Goal: Task Accomplishment & Management: Manage account settings

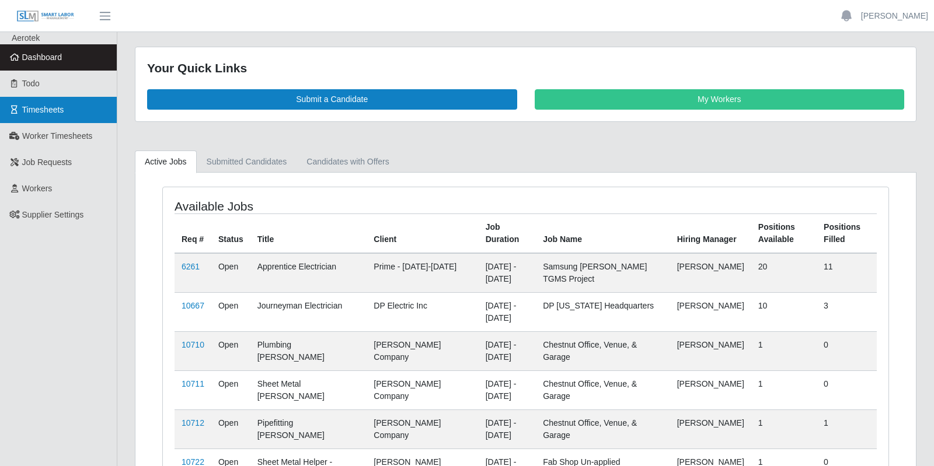
click at [70, 110] on link "Timesheets" at bounding box center [58, 110] width 117 height 26
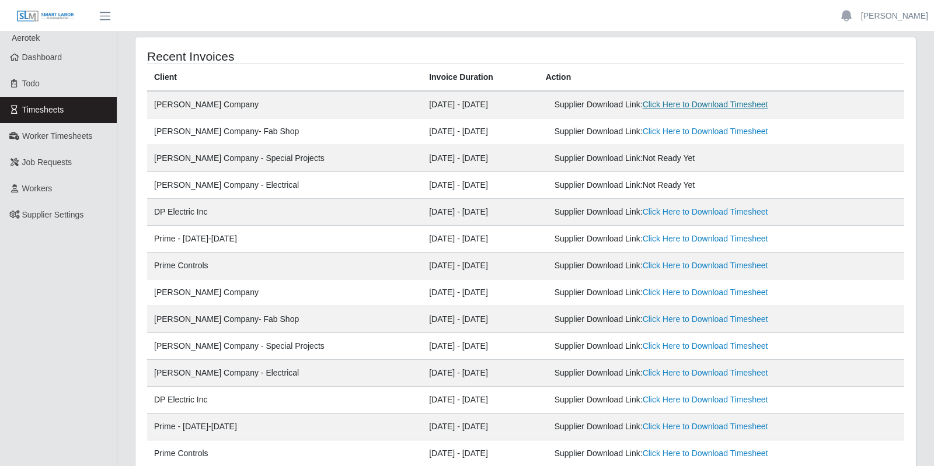
click at [659, 104] on link "Click Here to Download Timesheet" at bounding box center [706, 104] width 126 height 9
click at [653, 130] on link "Click Here to Download Timesheet" at bounding box center [706, 131] width 126 height 9
click at [71, 140] on span "Worker Timesheets" at bounding box center [57, 135] width 70 height 9
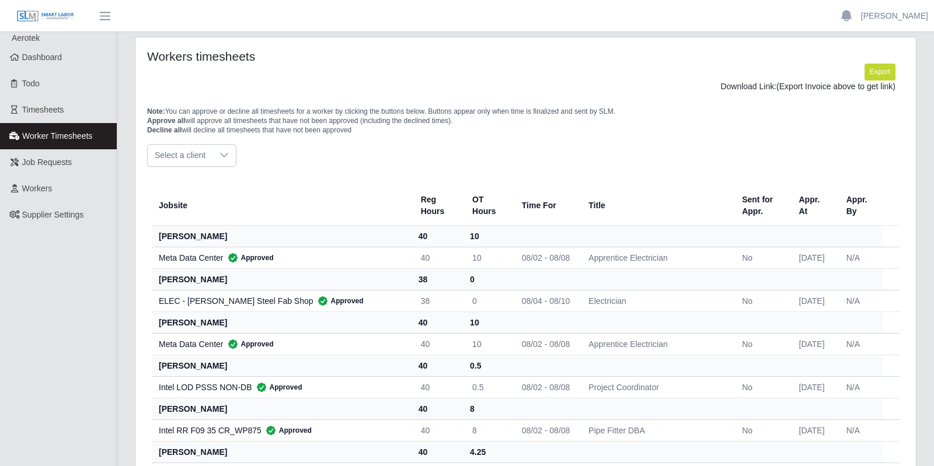
click at [216, 156] on div at bounding box center [224, 156] width 23 height 22
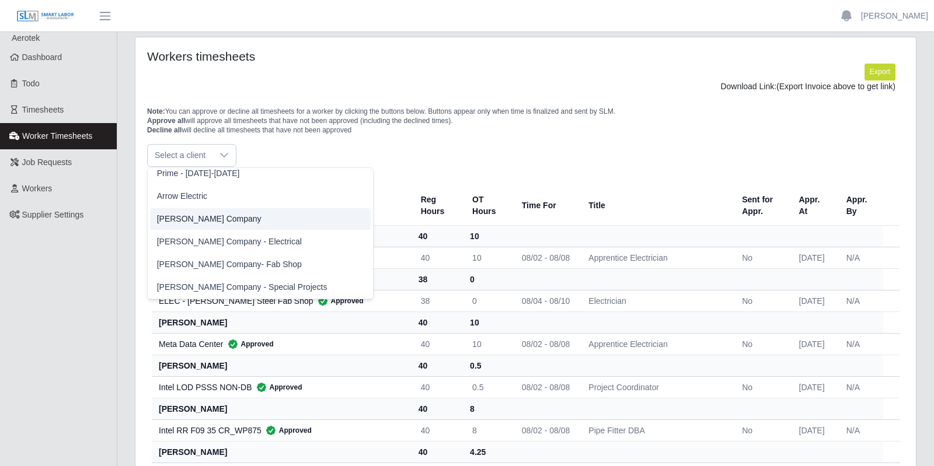
scroll to position [329, 0]
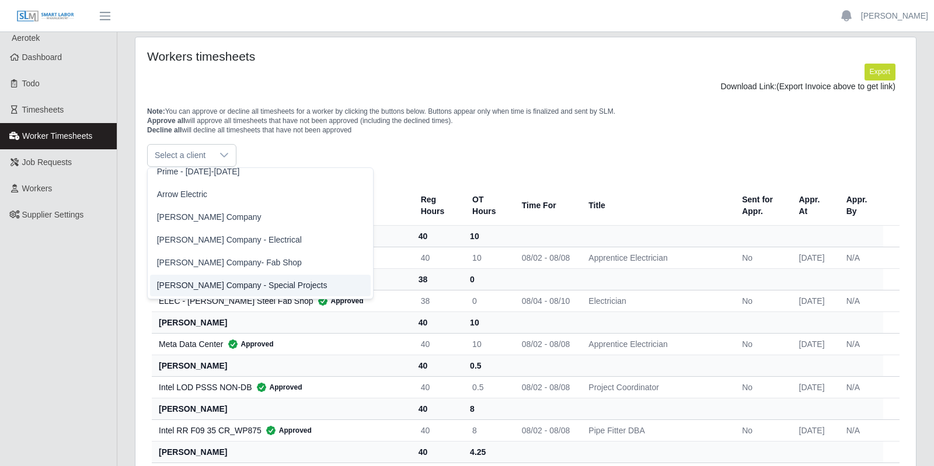
click at [242, 285] on span "[PERSON_NAME] Company - Special Projects" at bounding box center [242, 286] width 170 height 12
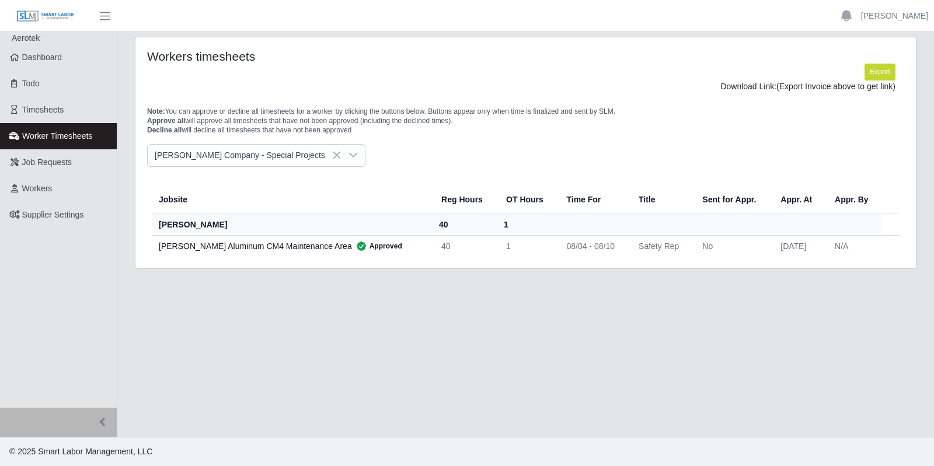
click at [349, 156] on icon at bounding box center [353, 155] width 9 height 9
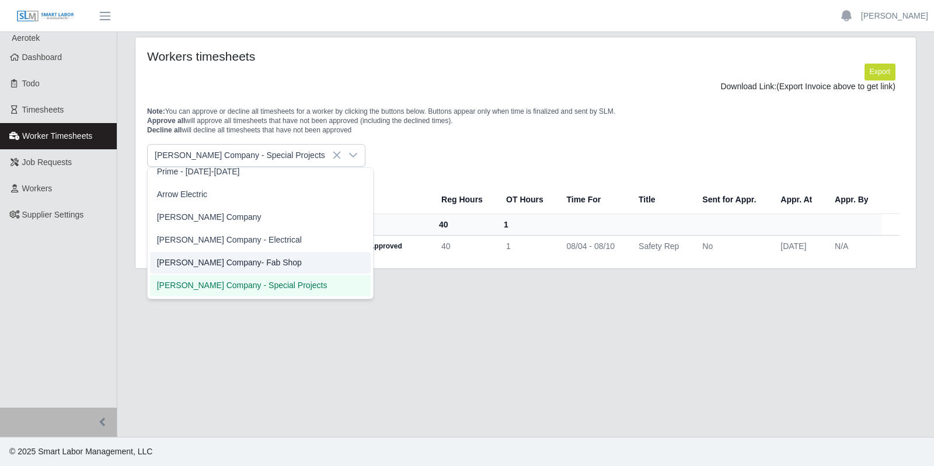
click at [242, 262] on span "[PERSON_NAME] Company- Fab Shop" at bounding box center [229, 263] width 145 height 12
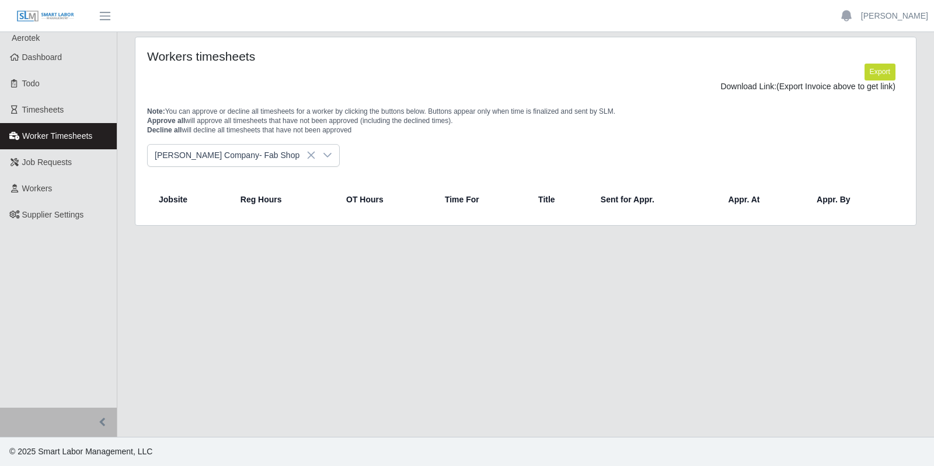
click at [316, 152] on div at bounding box center [327, 156] width 23 height 22
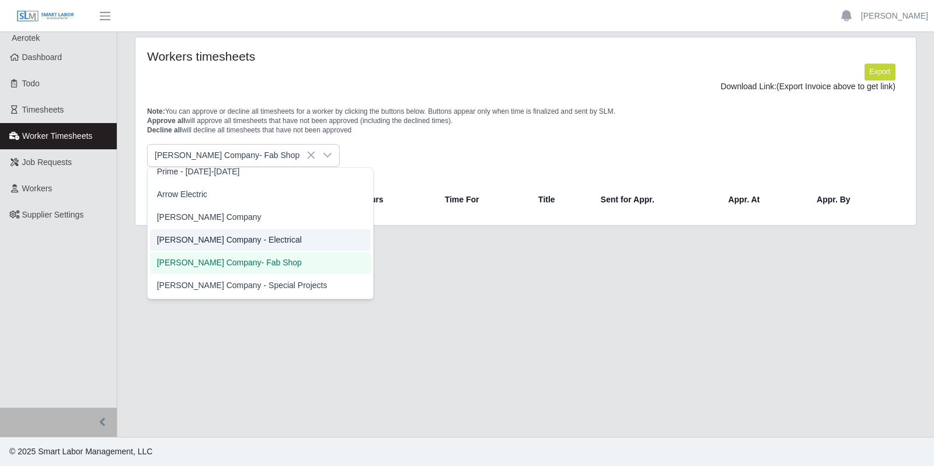
click at [241, 245] on span "Lee Company - Electrical" at bounding box center [229, 240] width 145 height 12
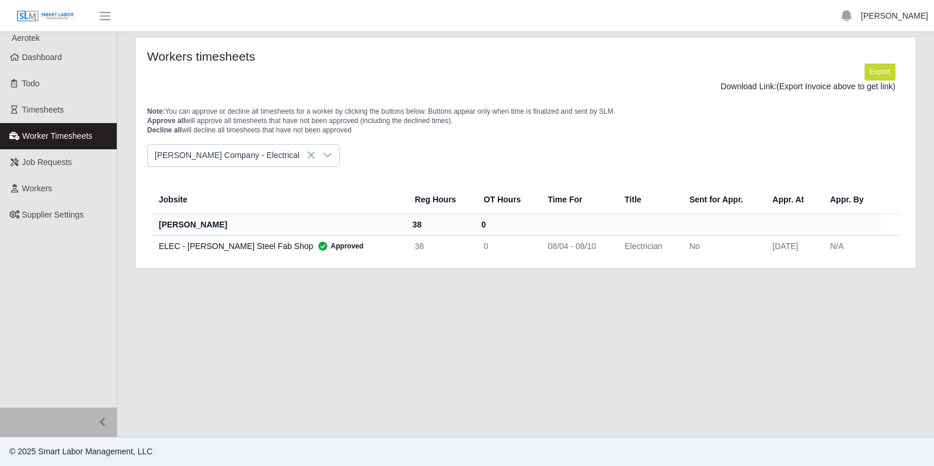
click at [899, 18] on link "[PERSON_NAME]" at bounding box center [894, 16] width 67 height 12
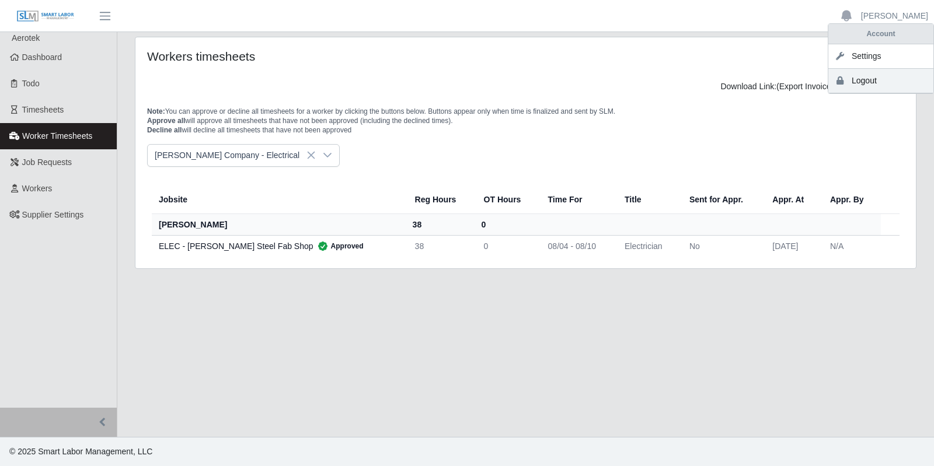
click at [862, 81] on link "Logout" at bounding box center [880, 81] width 105 height 25
